Goal: Find specific fact: Find contact information

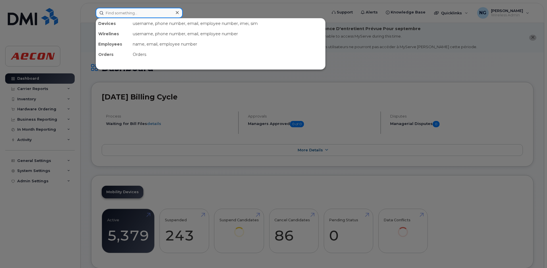
click at [129, 10] on input at bounding box center [139, 13] width 87 height 10
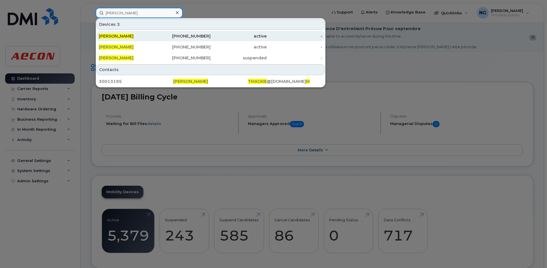
type input "tim mackie"
click at [194, 37] on div "416-435-7310" at bounding box center [183, 36] width 56 height 6
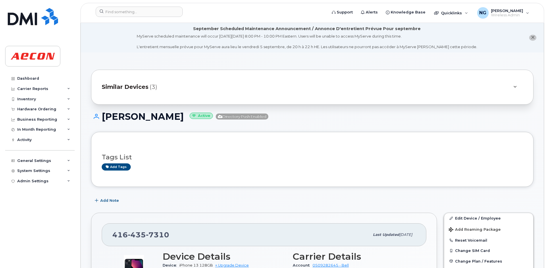
click at [141, 86] on span "Similar Devices" at bounding box center [125, 87] width 47 height 8
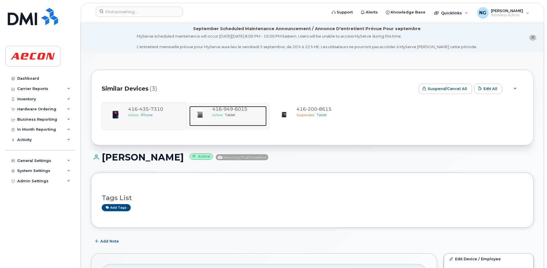
click at [233, 114] on span "Tablet" at bounding box center [230, 115] width 10 height 4
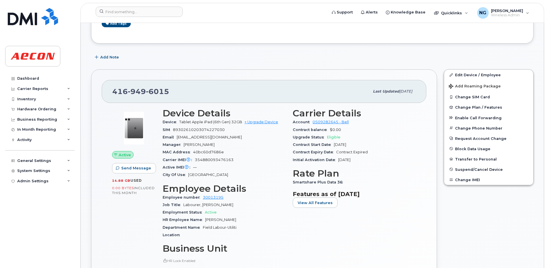
scroll to position [36, 0]
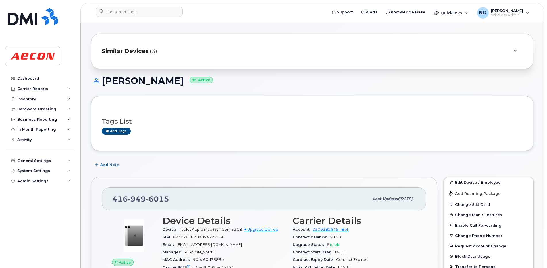
click at [135, 48] on span "Similar Devices" at bounding box center [125, 51] width 47 height 8
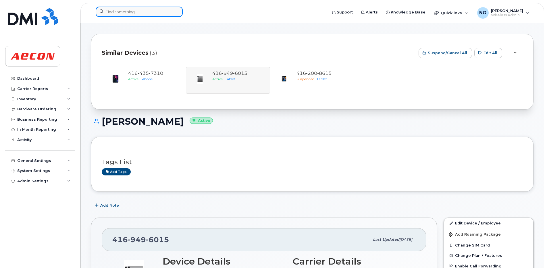
click at [108, 12] on input at bounding box center [139, 12] width 87 height 10
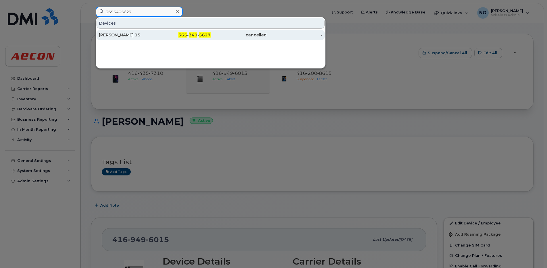
type input "3653405627"
click at [194, 36] on span "340" at bounding box center [193, 34] width 9 height 5
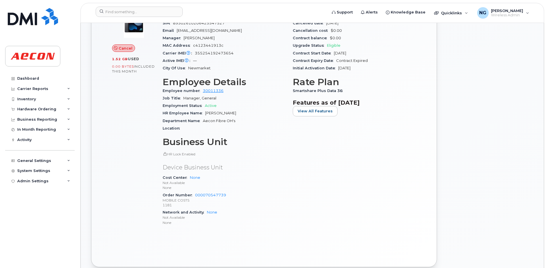
scroll to position [251, 0]
